Goal: Task Accomplishment & Management: Complete application form

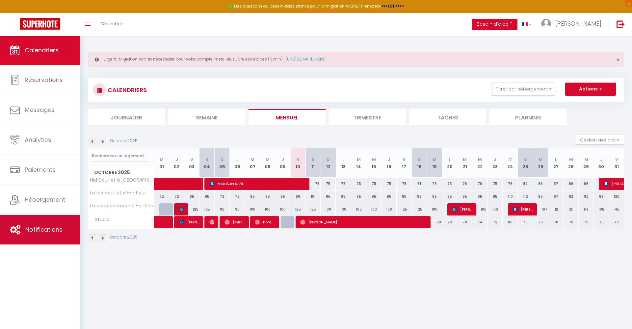
click at [44, 240] on link "Notifications" at bounding box center [40, 230] width 80 height 30
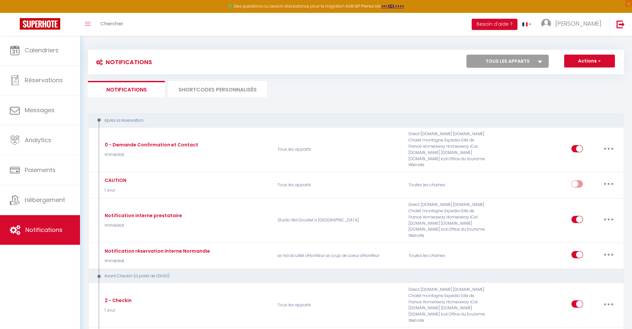
click at [552, 59] on span "button" at bounding box center [599, 61] width 4 height 7
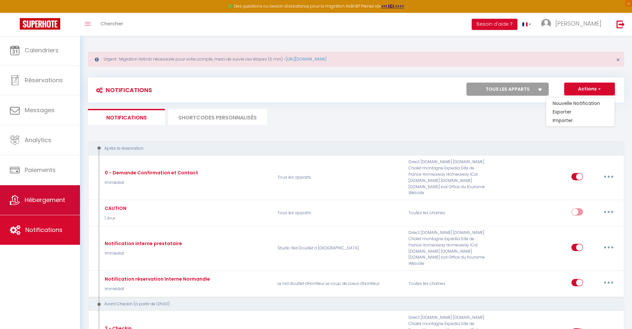
click at [40, 201] on span "Hébergement" at bounding box center [45, 200] width 40 height 8
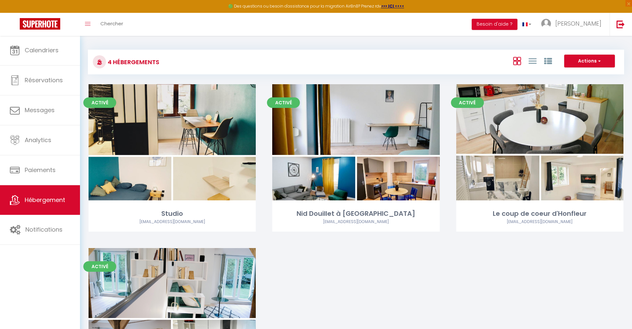
click at [552, 61] on button "Actions" at bounding box center [589, 61] width 51 height 13
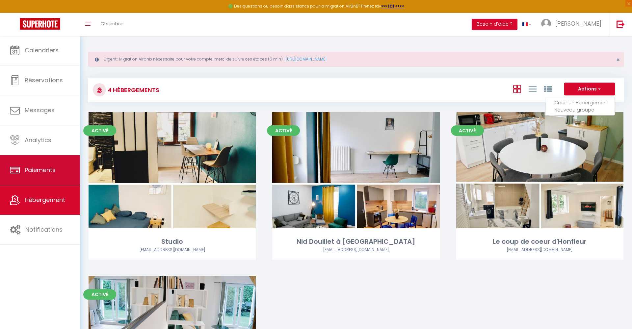
click at [39, 183] on link "Paiements" at bounding box center [40, 170] width 80 height 30
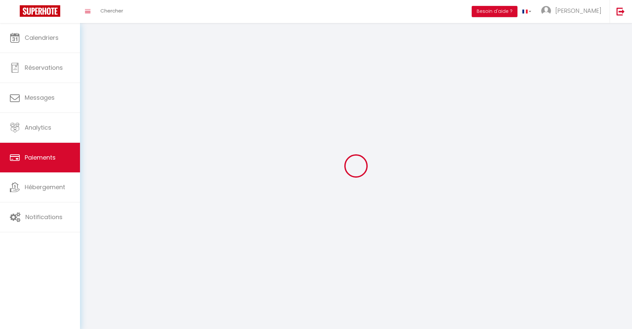
select select "2"
select select "0"
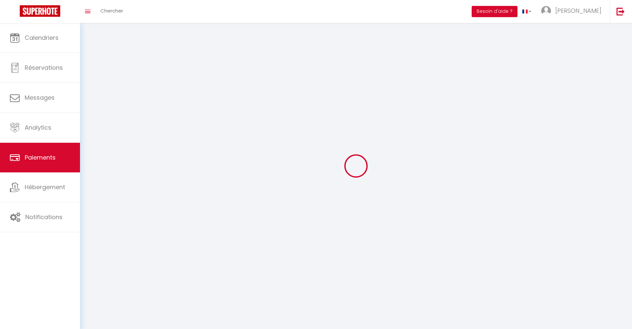
select select "0"
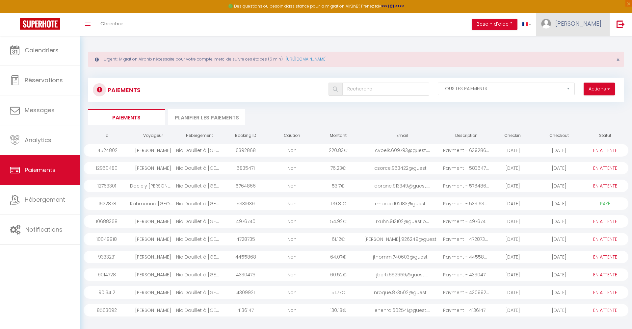
click at [552, 23] on span "[PERSON_NAME]" at bounding box center [578, 23] width 46 height 8
click at [537, 22] on link at bounding box center [526, 24] width 19 height 23
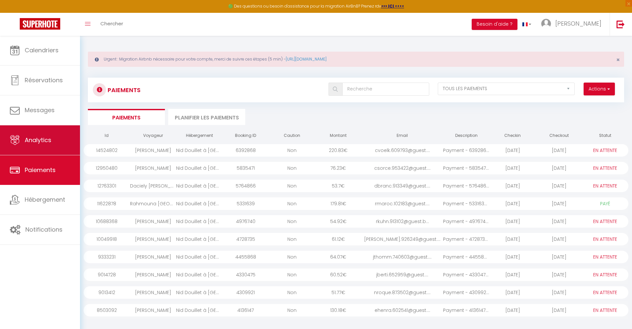
click at [31, 145] on link "Analytics" at bounding box center [40, 140] width 80 height 30
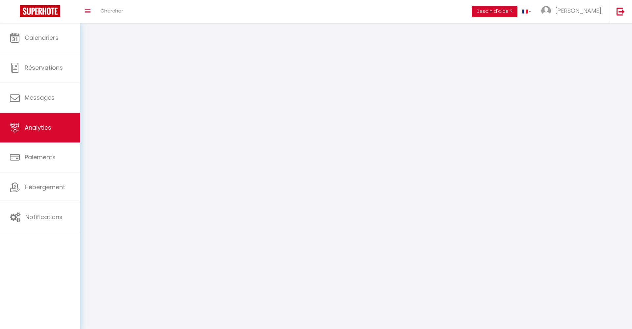
select select "2025"
select select "10"
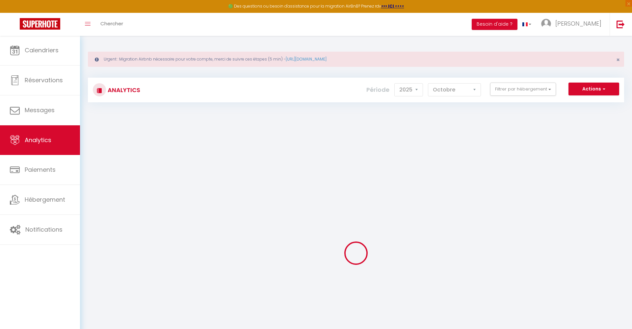
click at [552, 90] on span "button" at bounding box center [603, 89] width 4 height 7
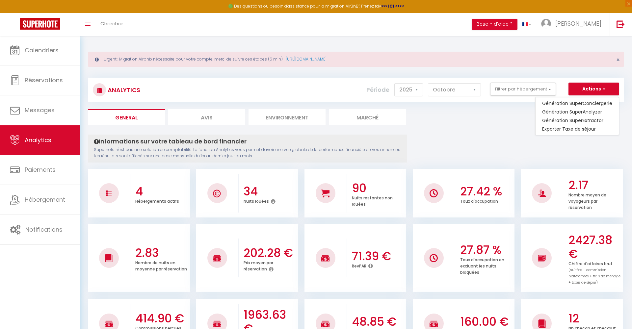
click at [552, 113] on link "Génération SuperAnalyzer" at bounding box center [577, 112] width 83 height 9
type input "[EMAIL_ADDRESS][DOMAIN_NAME]"
select select
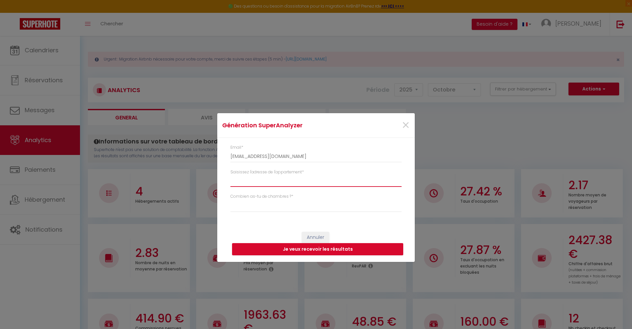
paste input "Formations sur mesure pour vos équipes : Prise de parole en réunion Management …"
type input "Formations sur mesure pour vos équipes : Prise de parole en réunion Management …"
type input "[STREET_ADDRESS]"
click at [272, 207] on select "Studio 1 chambre 2 chambres 3 chambres 4 chambres +" at bounding box center [315, 206] width 171 height 13
select select "[MEDICAL_DATA]"
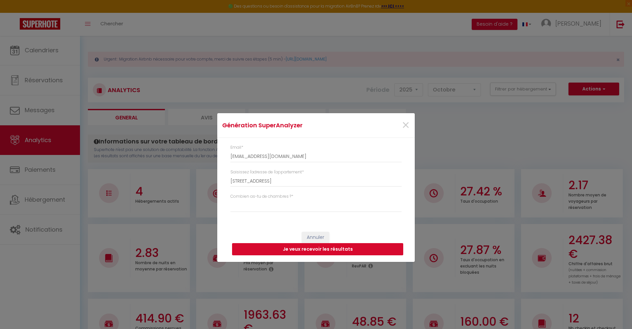
click at [280, 250] on button "Je veux recevoir les résultats" at bounding box center [317, 249] width 171 height 13
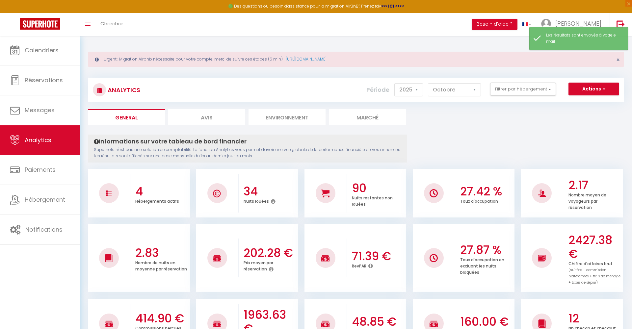
click at [552, 90] on button "Actions" at bounding box center [593, 89] width 51 height 13
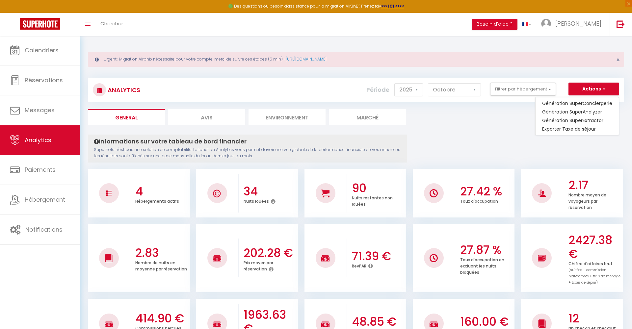
click at [552, 113] on link "Génération SuperAnalyzer" at bounding box center [577, 112] width 83 height 9
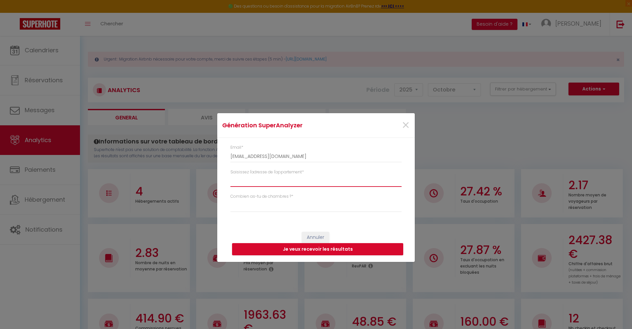
click at [294, 177] on input "Saisissez l'adresse de l'appartement *" at bounding box center [315, 181] width 171 height 12
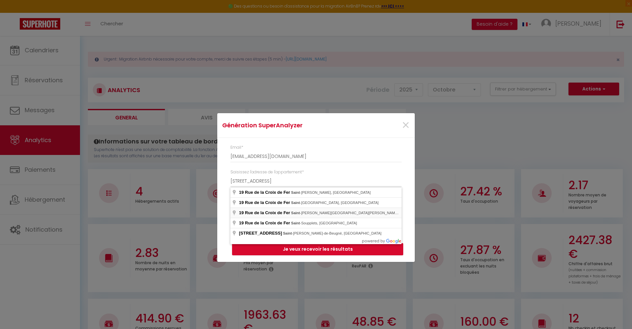
type input "[STREET_ADDRESS]"
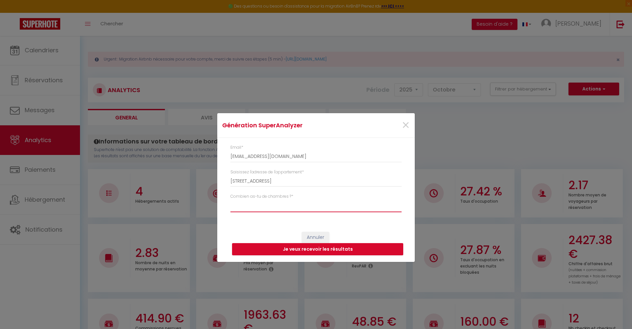
click at [251, 209] on select "Studio 1 chambre 2 chambres 3 chambres 4 chambres +" at bounding box center [315, 206] width 171 height 13
click at [255, 229] on div "Annuler Je veux recevoir les résultats" at bounding box center [316, 243] width 198 height 37
select select "t4"
click at [264, 247] on button "Je veux recevoir les résultats" at bounding box center [317, 249] width 171 height 13
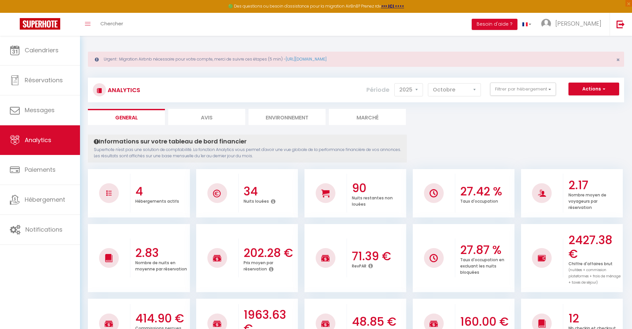
click at [552, 90] on span "button" at bounding box center [603, 89] width 4 height 7
click at [552, 119] on link "Génération SuperExtractor" at bounding box center [577, 120] width 83 height 9
type input "[EMAIL_ADDRESS][DOMAIN_NAME]"
select select
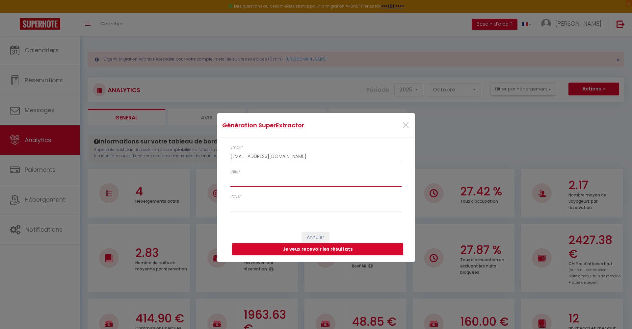
type input "s"
select select
type input "sa"
select select
type input "sai"
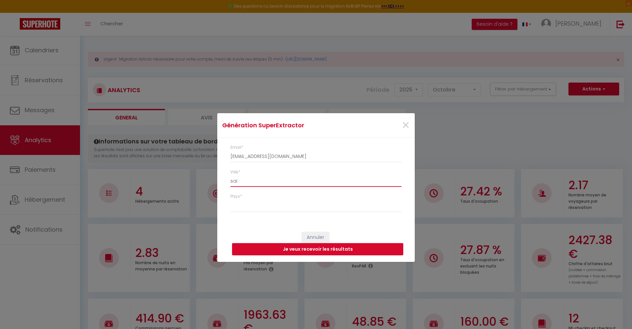
select select
type input "sain"
select select
type input "saint"
select select
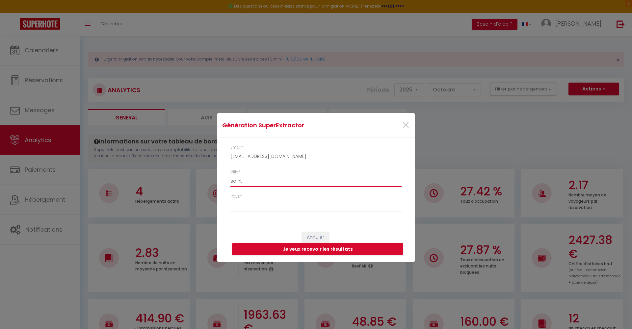
type input "saint"
select select
type input "saint g"
select select
type input "saint ge"
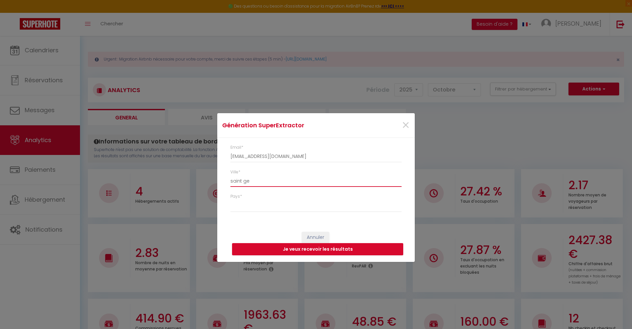
select select
type input "saint ger"
select select
type input "saint germ"
select select
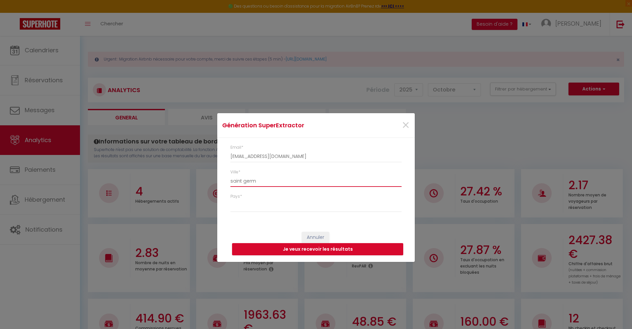
type input "saint germa"
select select
type input "saint germai"
select select
type input "saint germain"
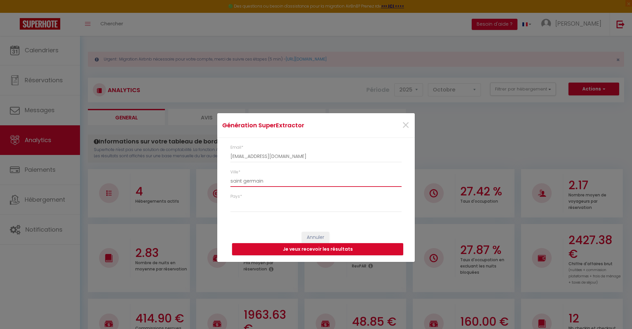
select select
type input "saint germain"
select select
type input "saint germain e"
select select
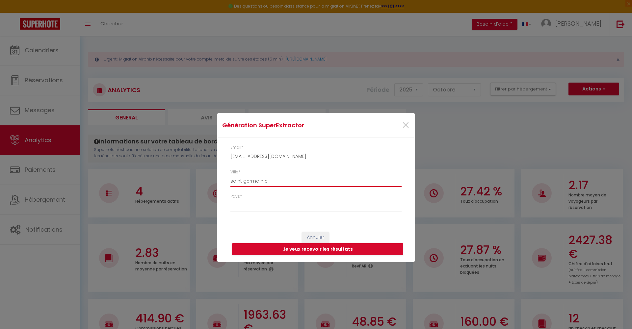
type input "saint germain en"
select select
type input "saint germain en"
select select
type input "saint germain en l"
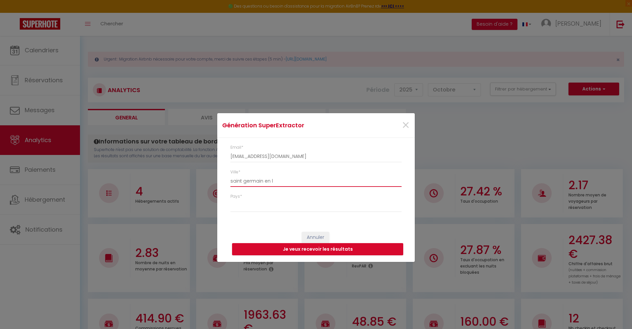
select select
type input "saint germain en la"
select select
type input "saint germain en lay"
select select
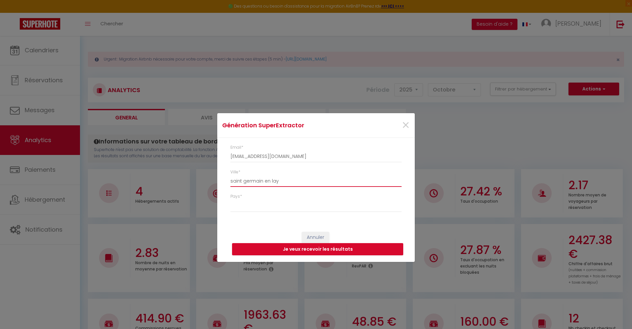
type input "saint germain en laye"
select select
click at [232, 181] on input "saint germain en laye" at bounding box center [315, 181] width 171 height 12
type input "aint germain en laye"
select select
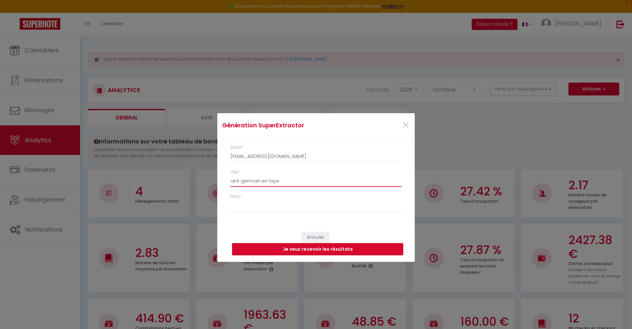
type input "Saint germain en laye"
select select
type input "Saint germain en laye"
select select "[GEOGRAPHIC_DATA]"
click at [269, 182] on input "Saint germain en laye" at bounding box center [315, 181] width 171 height 12
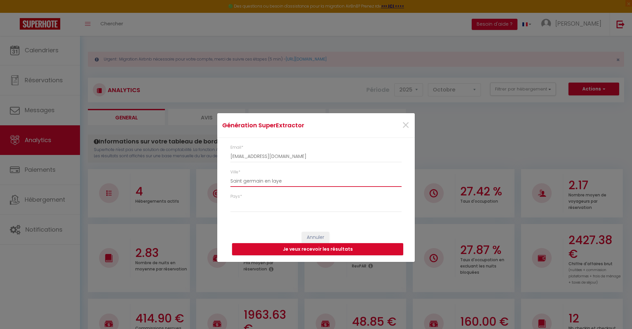
click at [234, 181] on input "Saint germain en laye" at bounding box center [315, 181] width 171 height 12
click at [295, 180] on input "Saint germain en laye" at bounding box center [315, 181] width 171 height 12
click at [289, 249] on button "Je veux recevoir les résultats" at bounding box center [317, 249] width 171 height 13
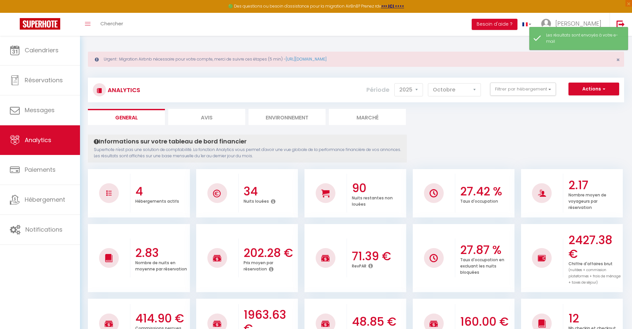
click at [552, 90] on span "button" at bounding box center [603, 89] width 4 height 7
